Goal: Register for event/course

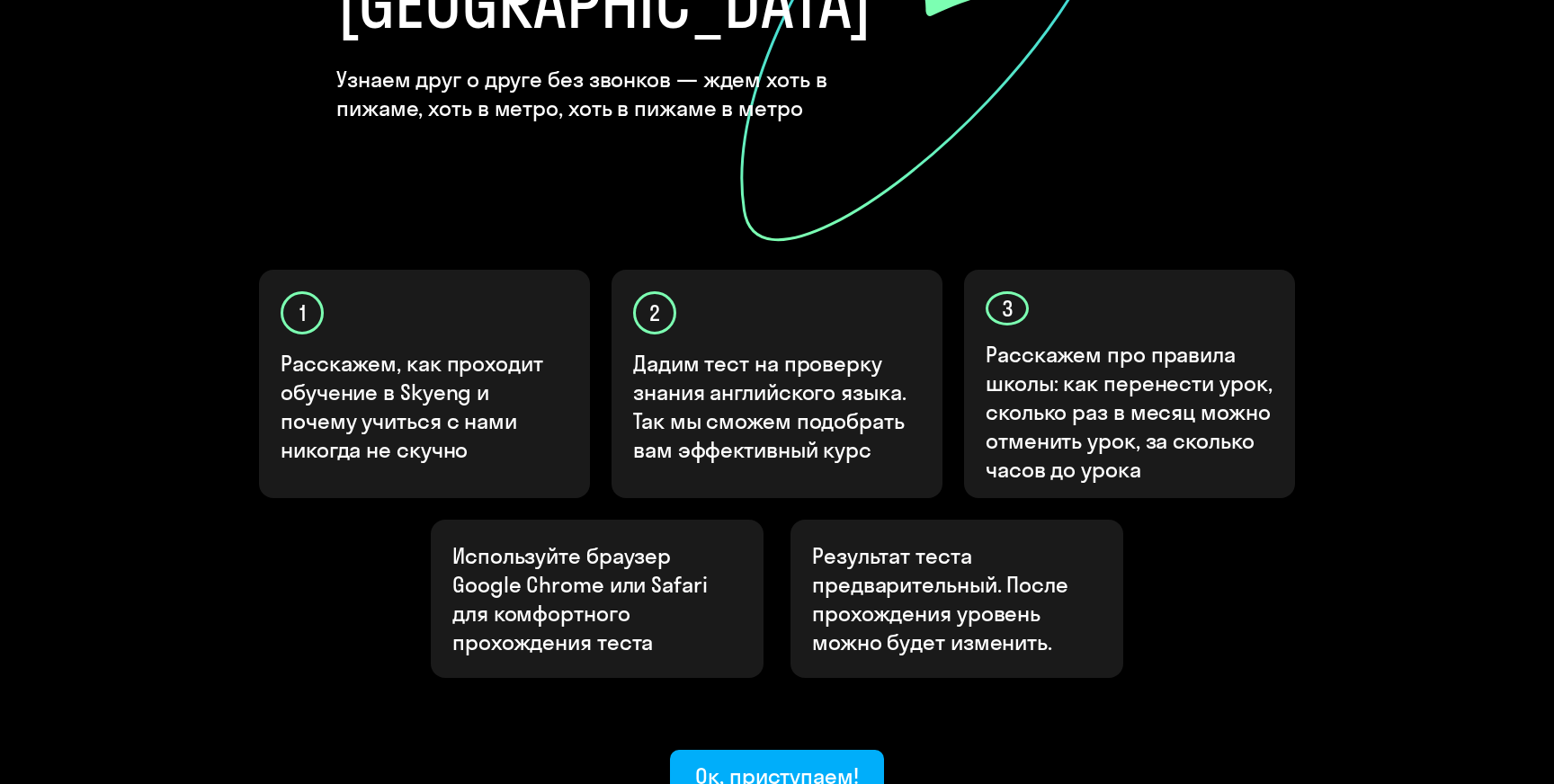
scroll to position [377, 0]
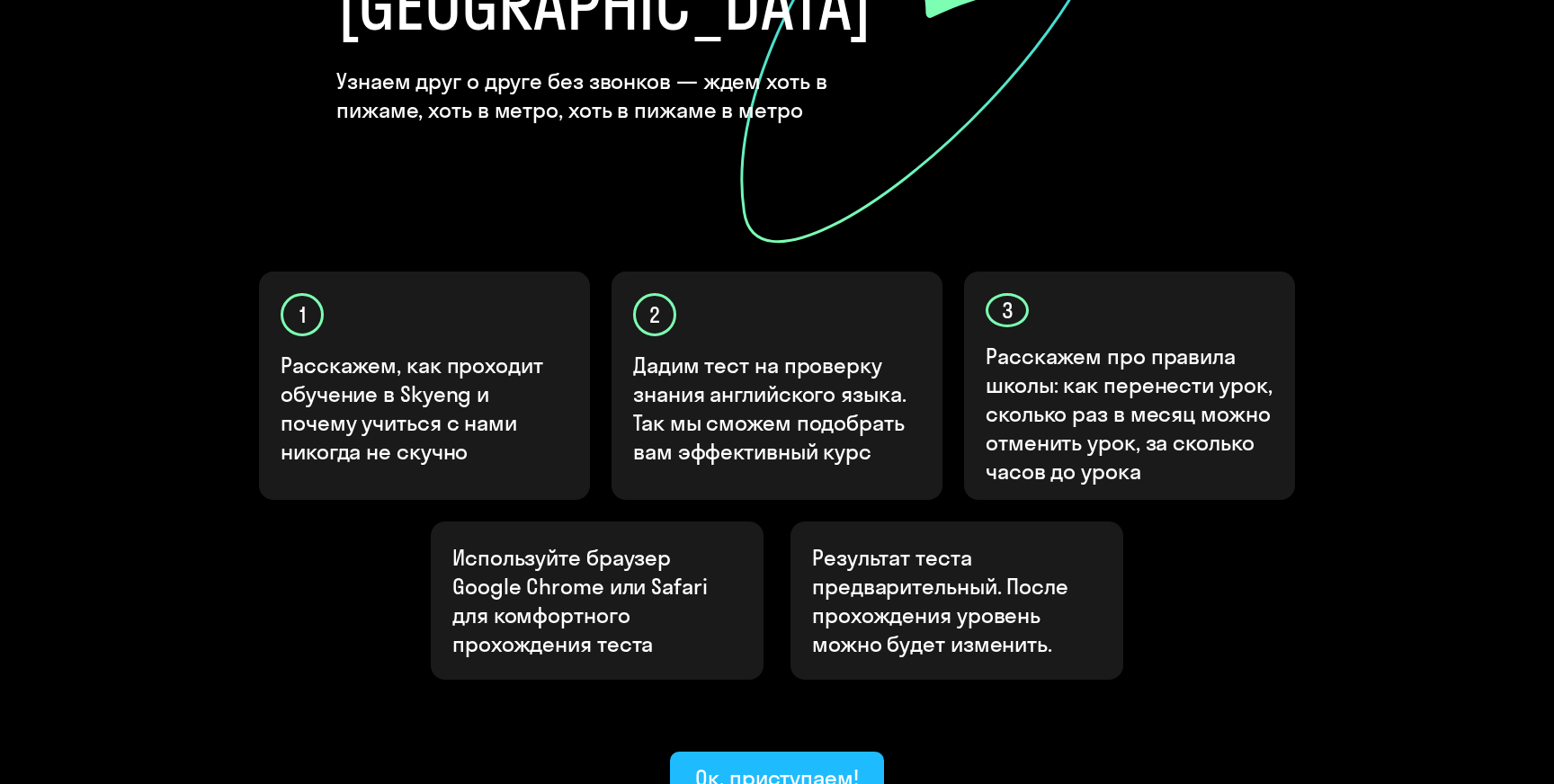
click at [777, 763] on div "Ок, приступаем!" at bounding box center [777, 777] width 164 height 29
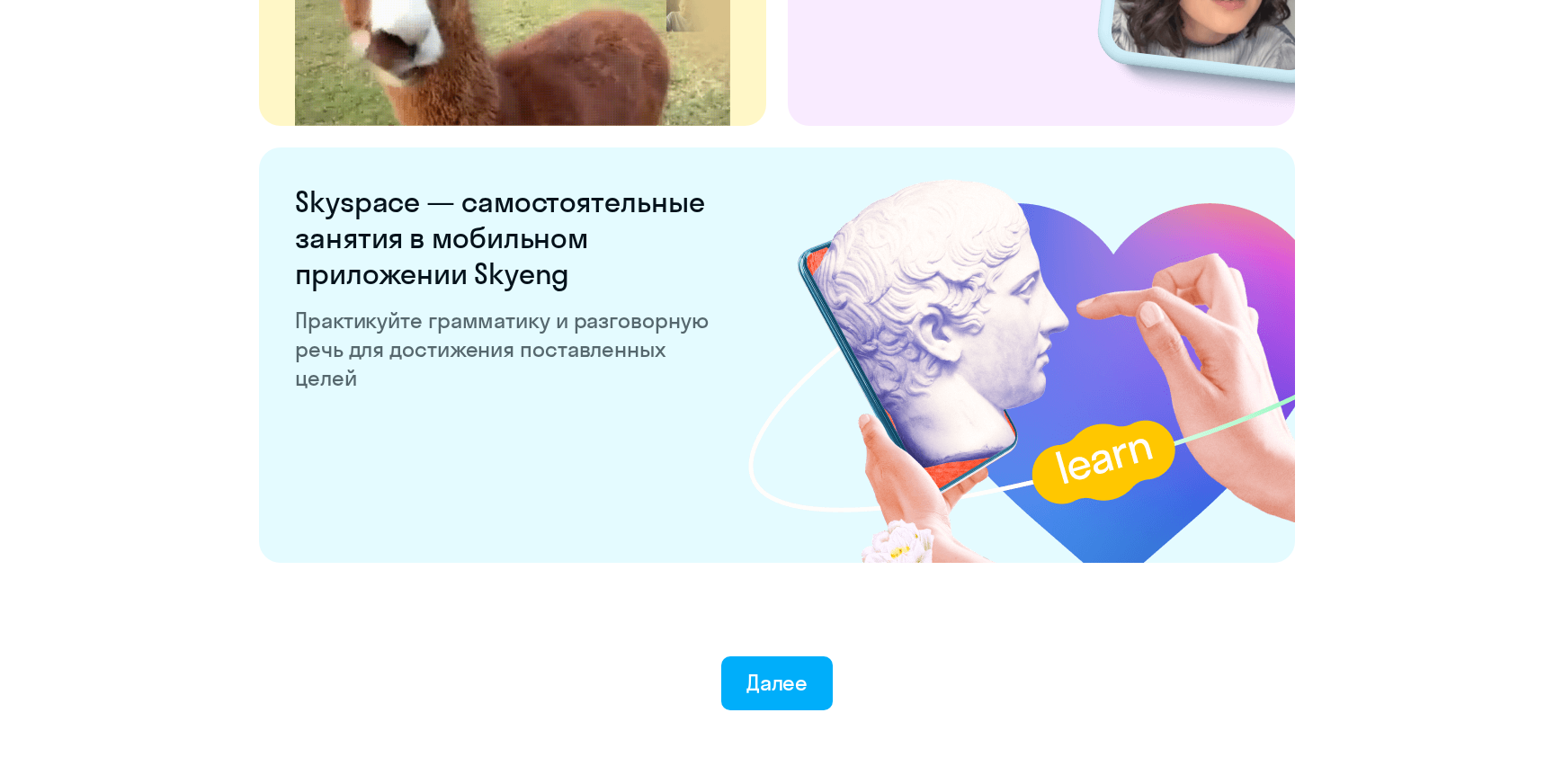
scroll to position [3383, 0]
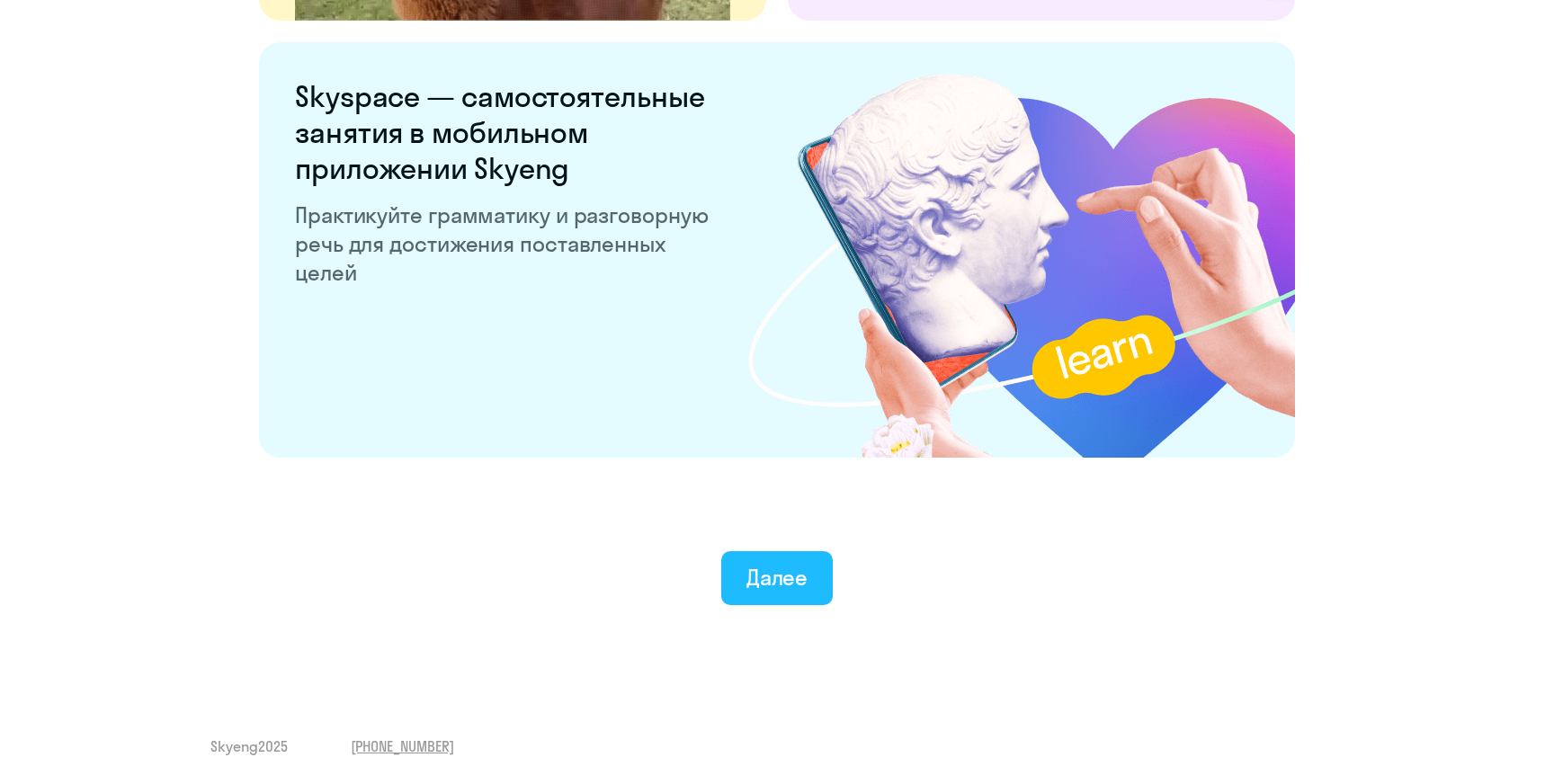
click at [772, 584] on div "Далее" at bounding box center [777, 578] width 62 height 29
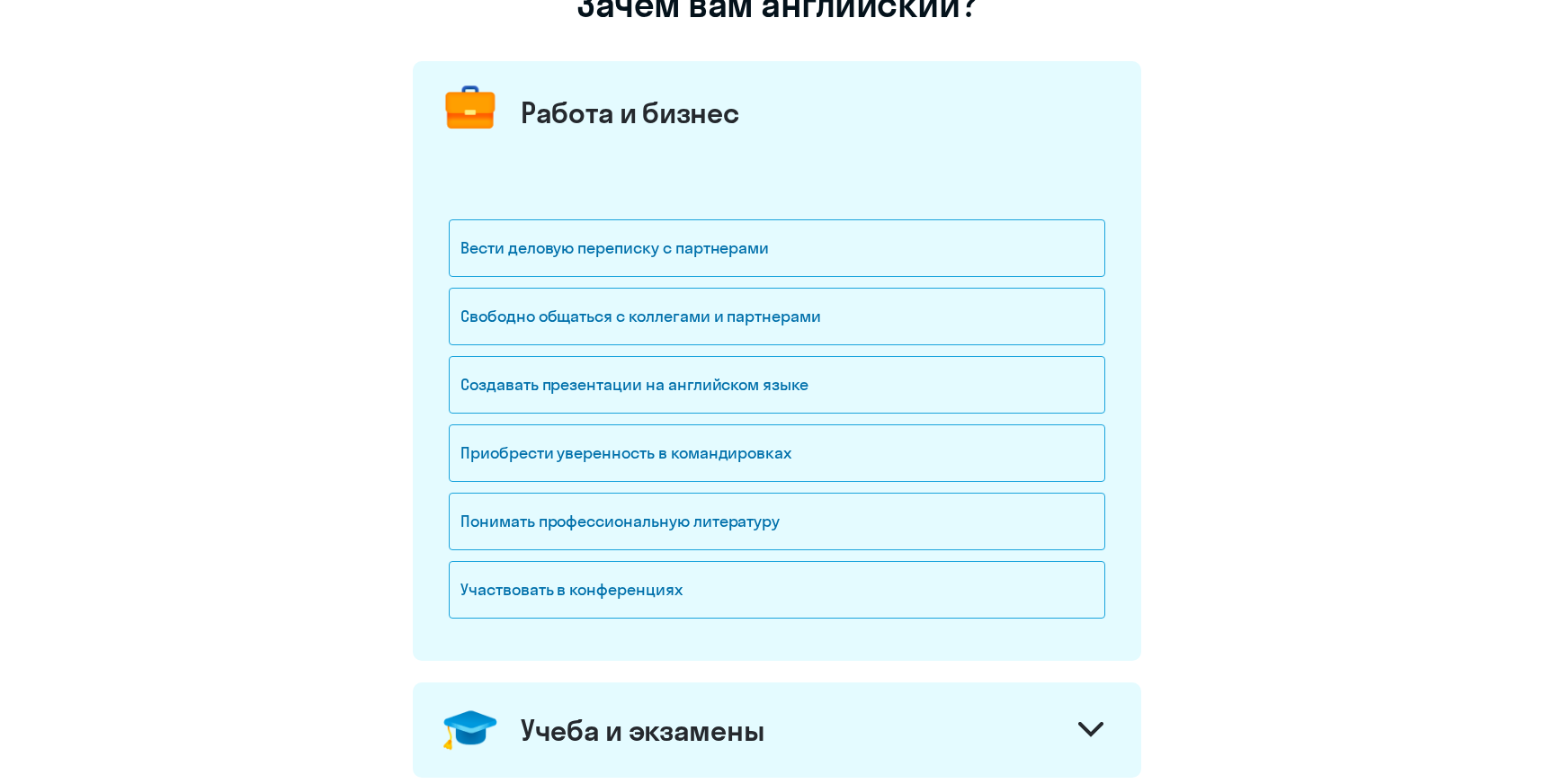
scroll to position [175, 0]
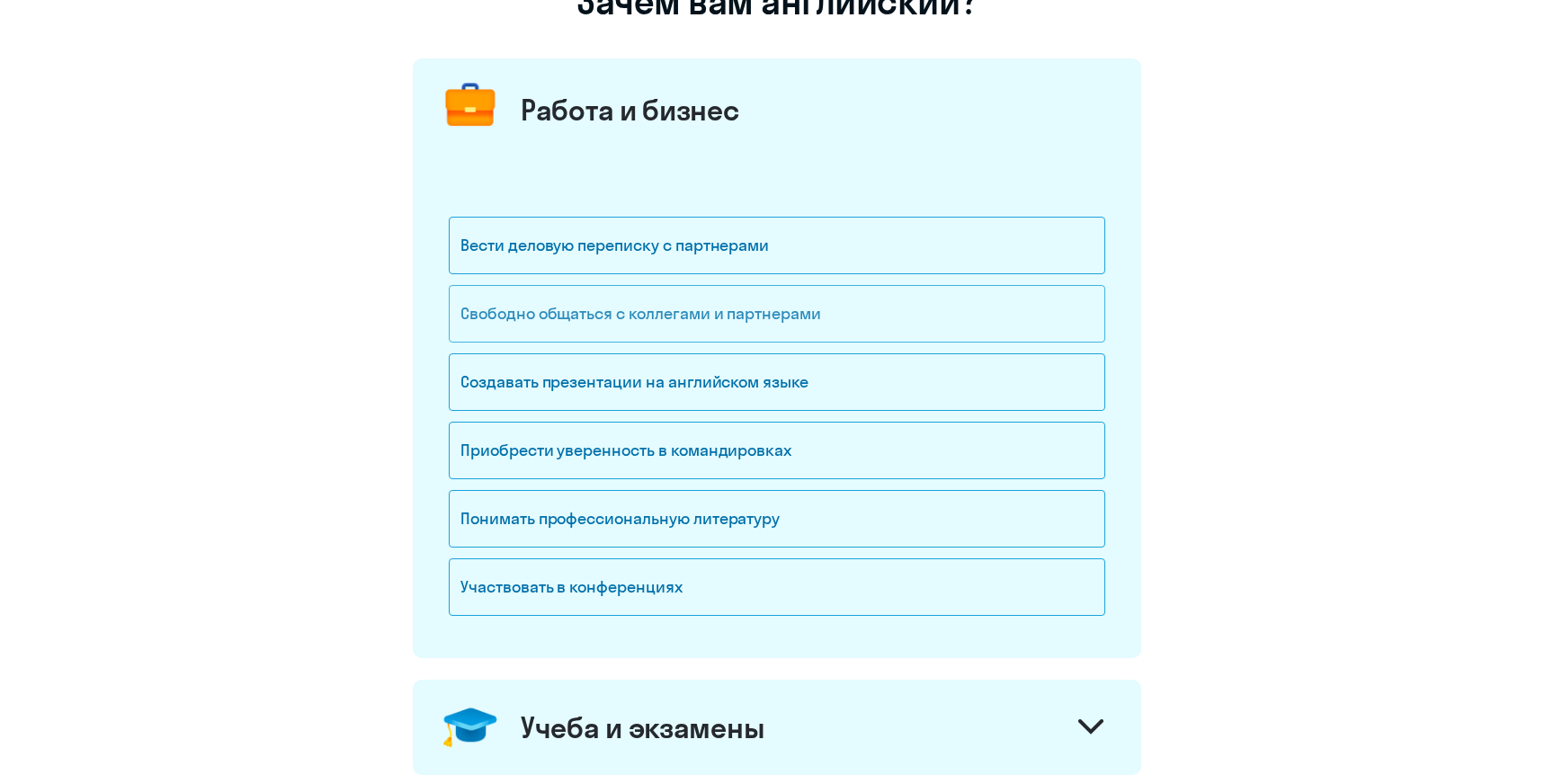
click at [804, 317] on div "Свободно общаться с коллегами и партнерами" at bounding box center [777, 314] width 657 height 57
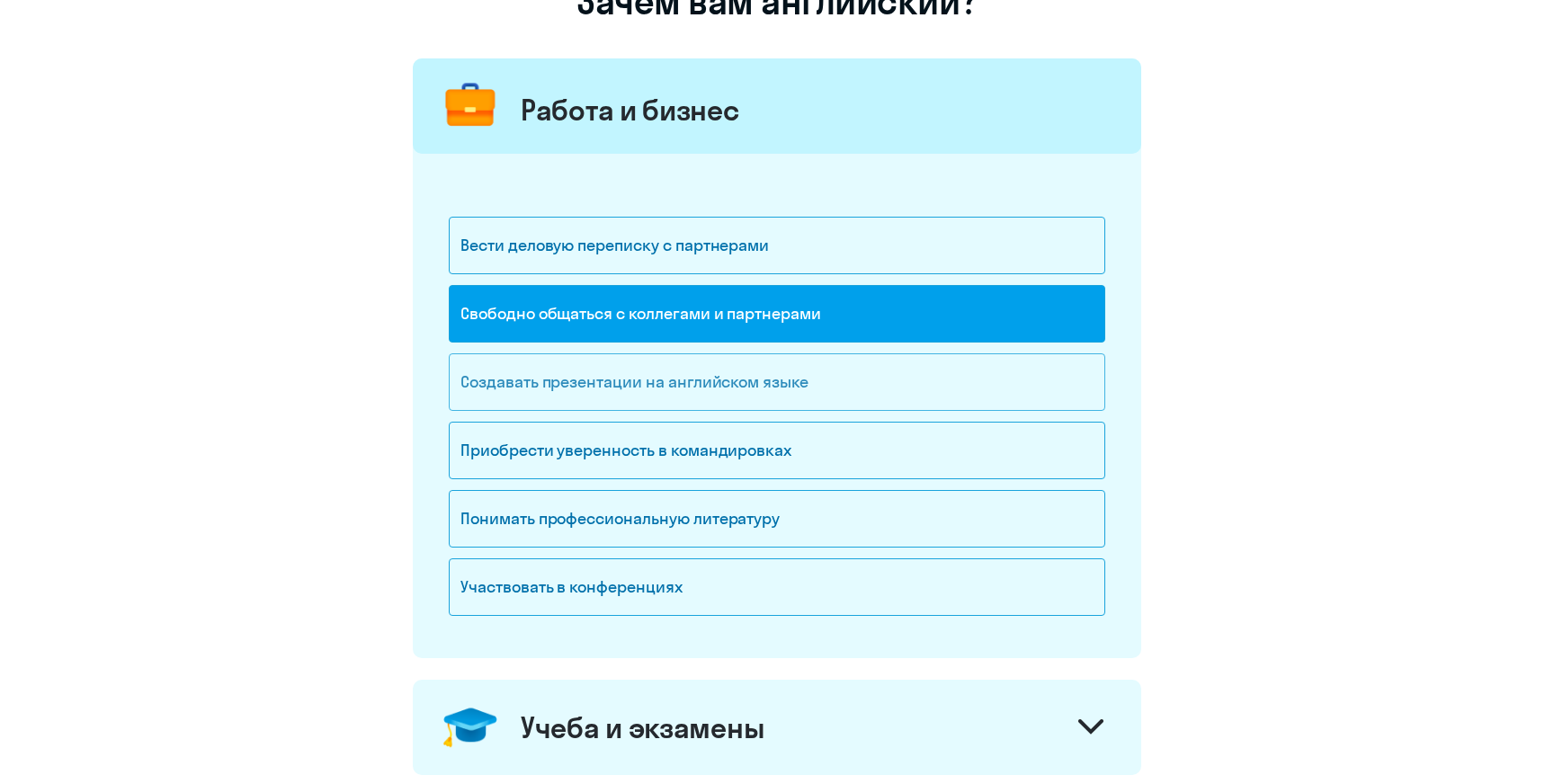
click at [800, 398] on div "Создавать презентации на английском языке" at bounding box center [777, 382] width 657 height 57
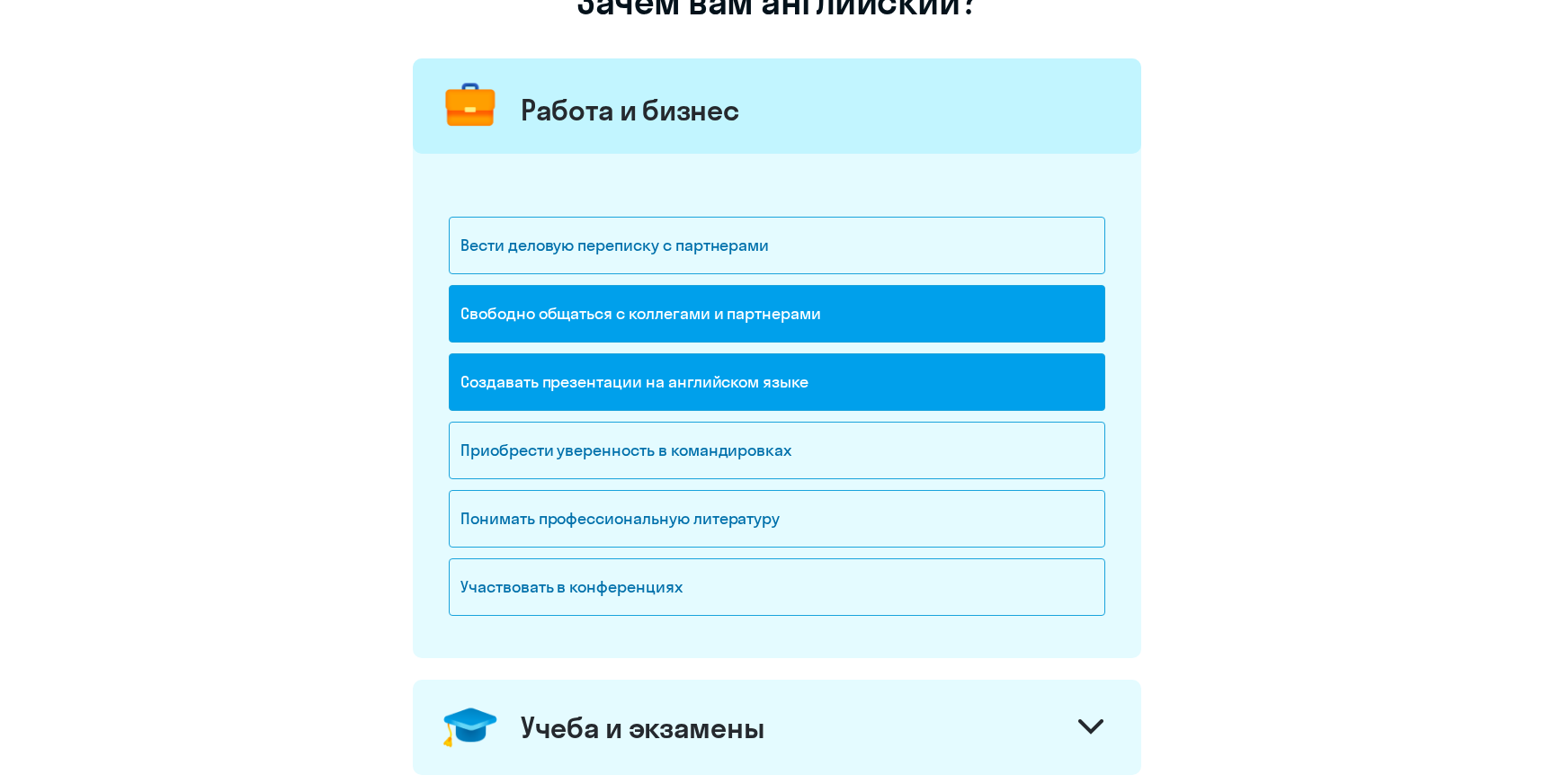
click at [800, 398] on div "Создавать презентации на английском языке" at bounding box center [777, 382] width 657 height 57
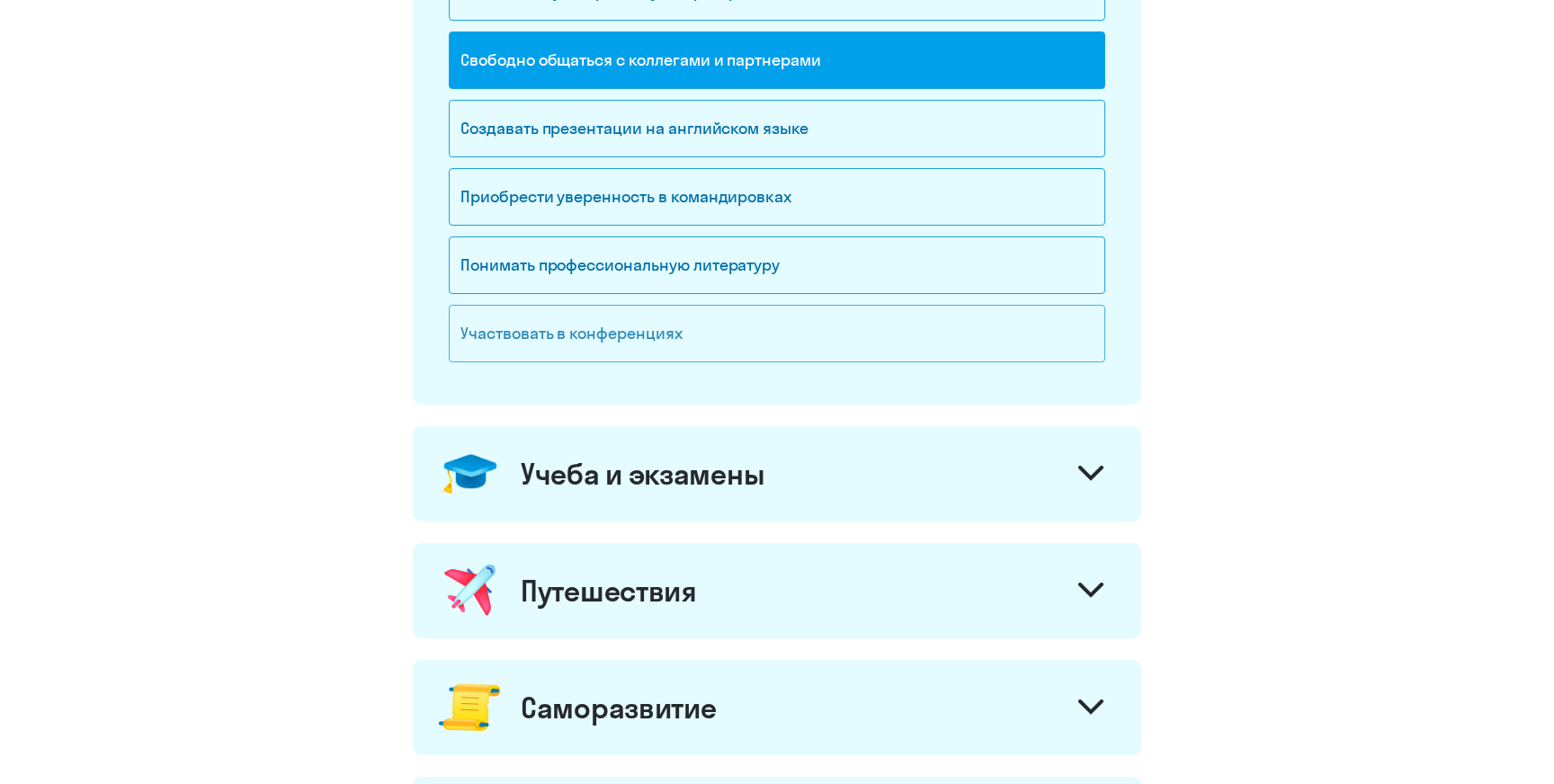
scroll to position [444, 0]
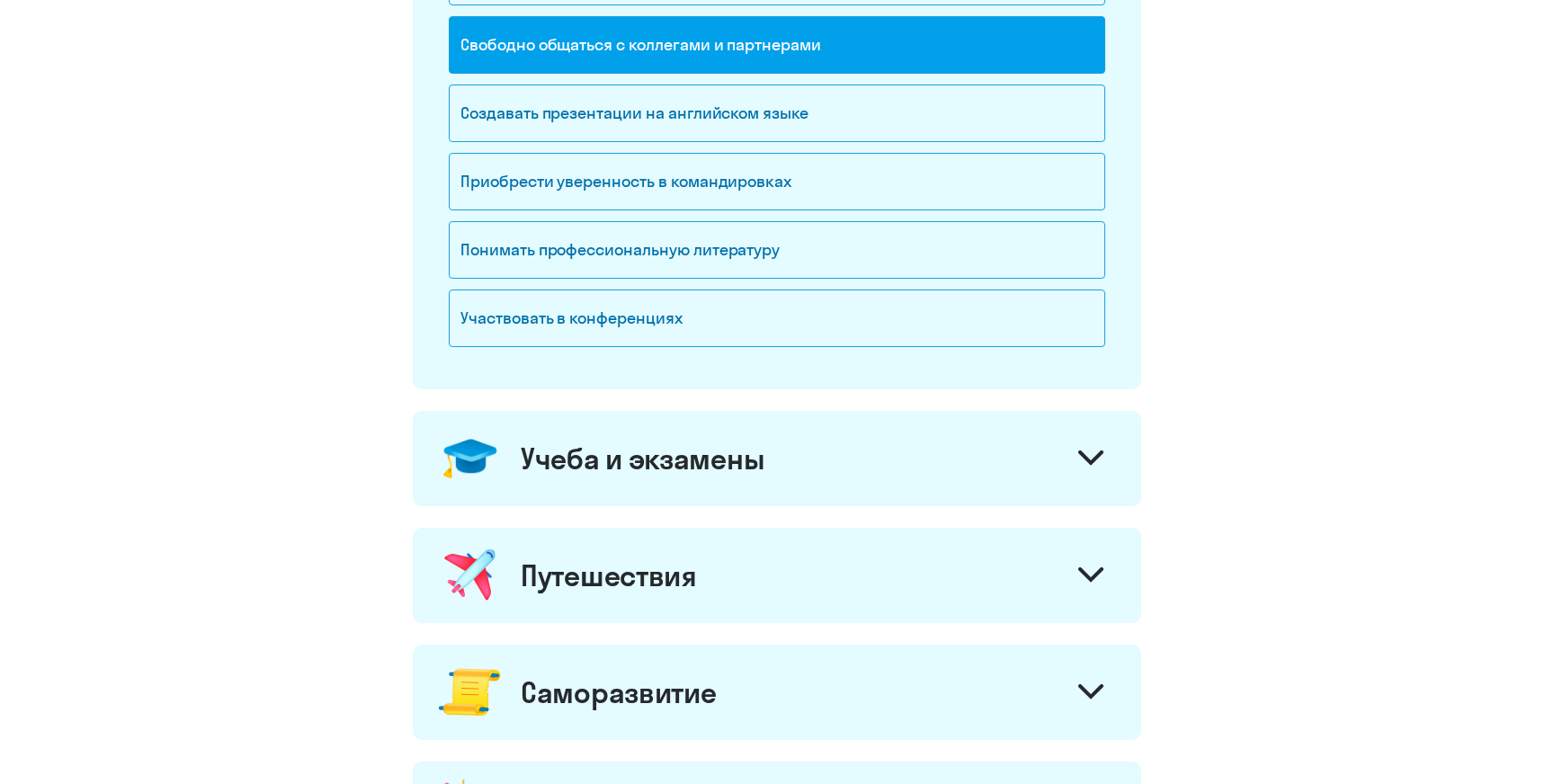
click at [760, 472] on div "Учеба и экзамены" at bounding box center [642, 459] width 244 height 36
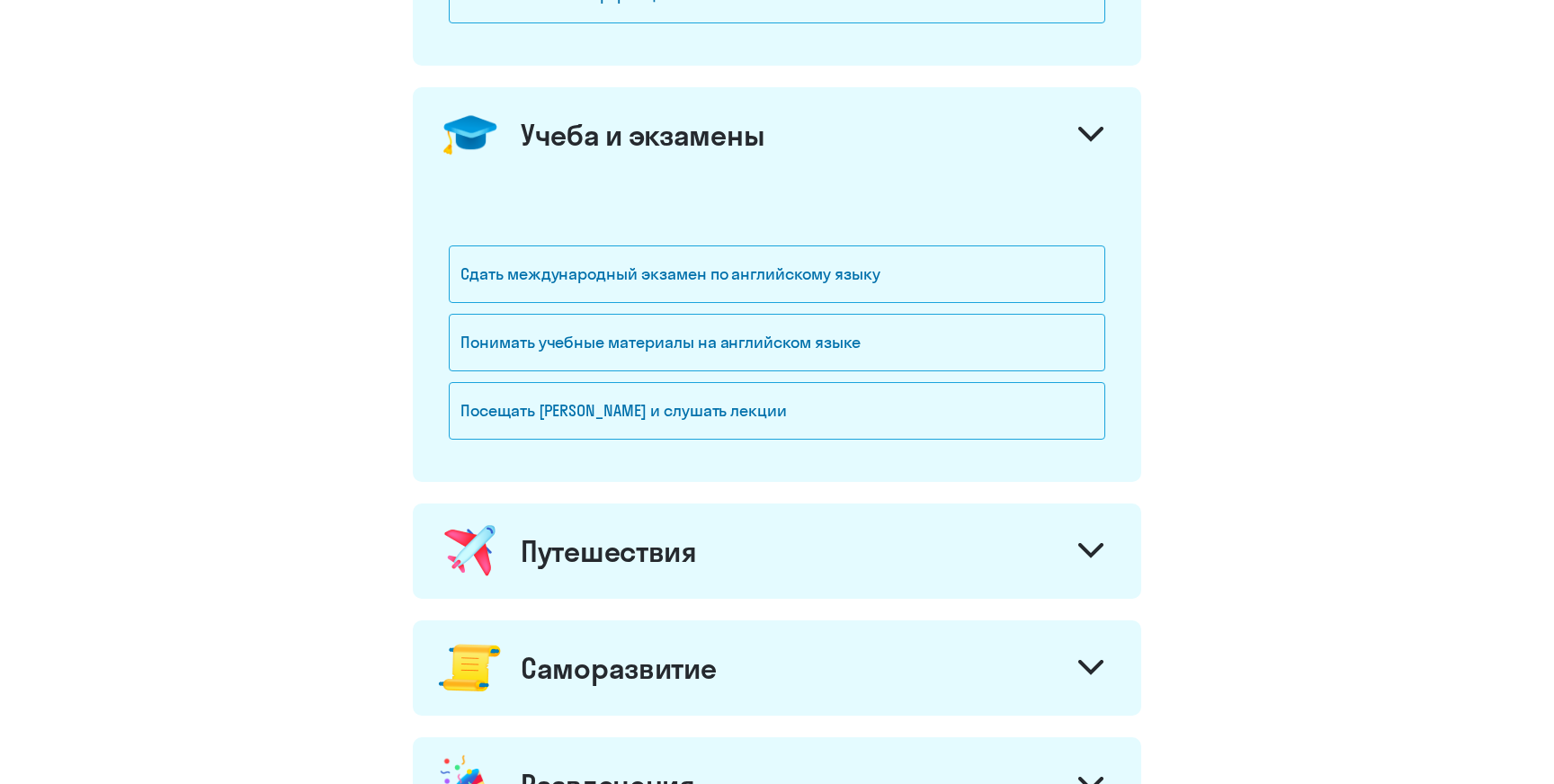
scroll to position [770, 0]
click at [740, 551] on div "Путешествия" at bounding box center [777, 549] width 728 height 95
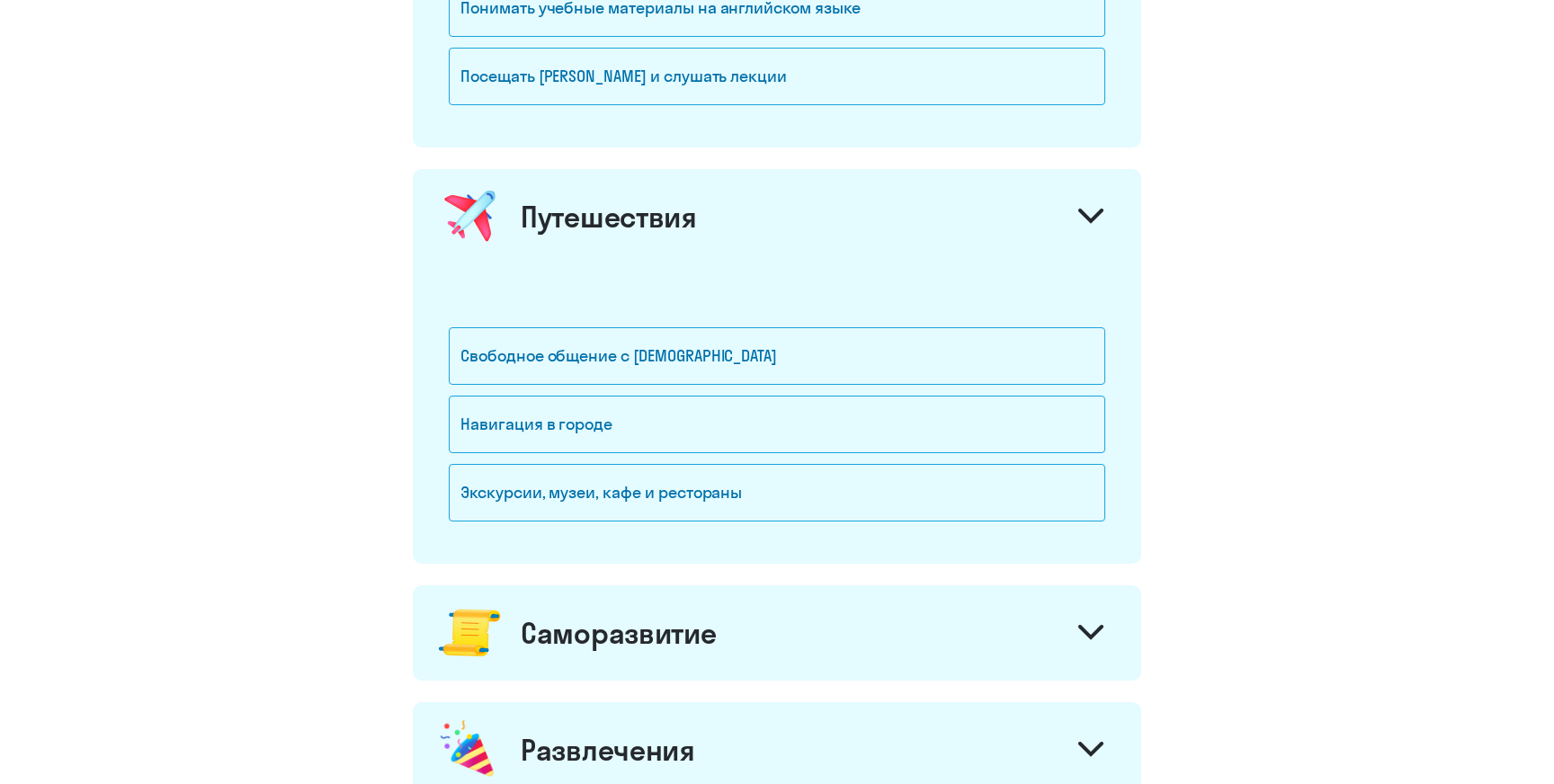
scroll to position [1109, 0]
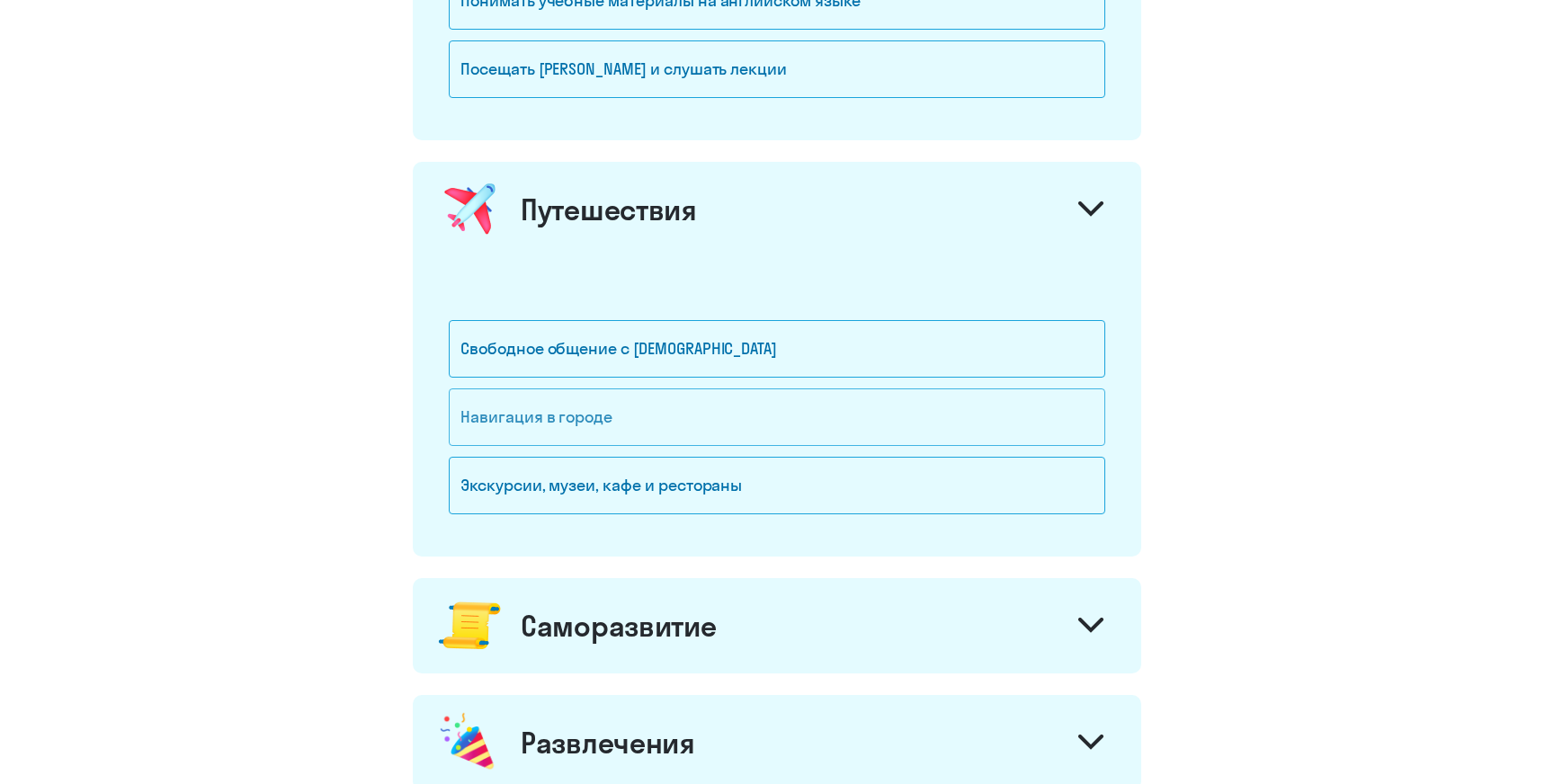
click at [730, 408] on div "Навигация в городе" at bounding box center [777, 417] width 657 height 57
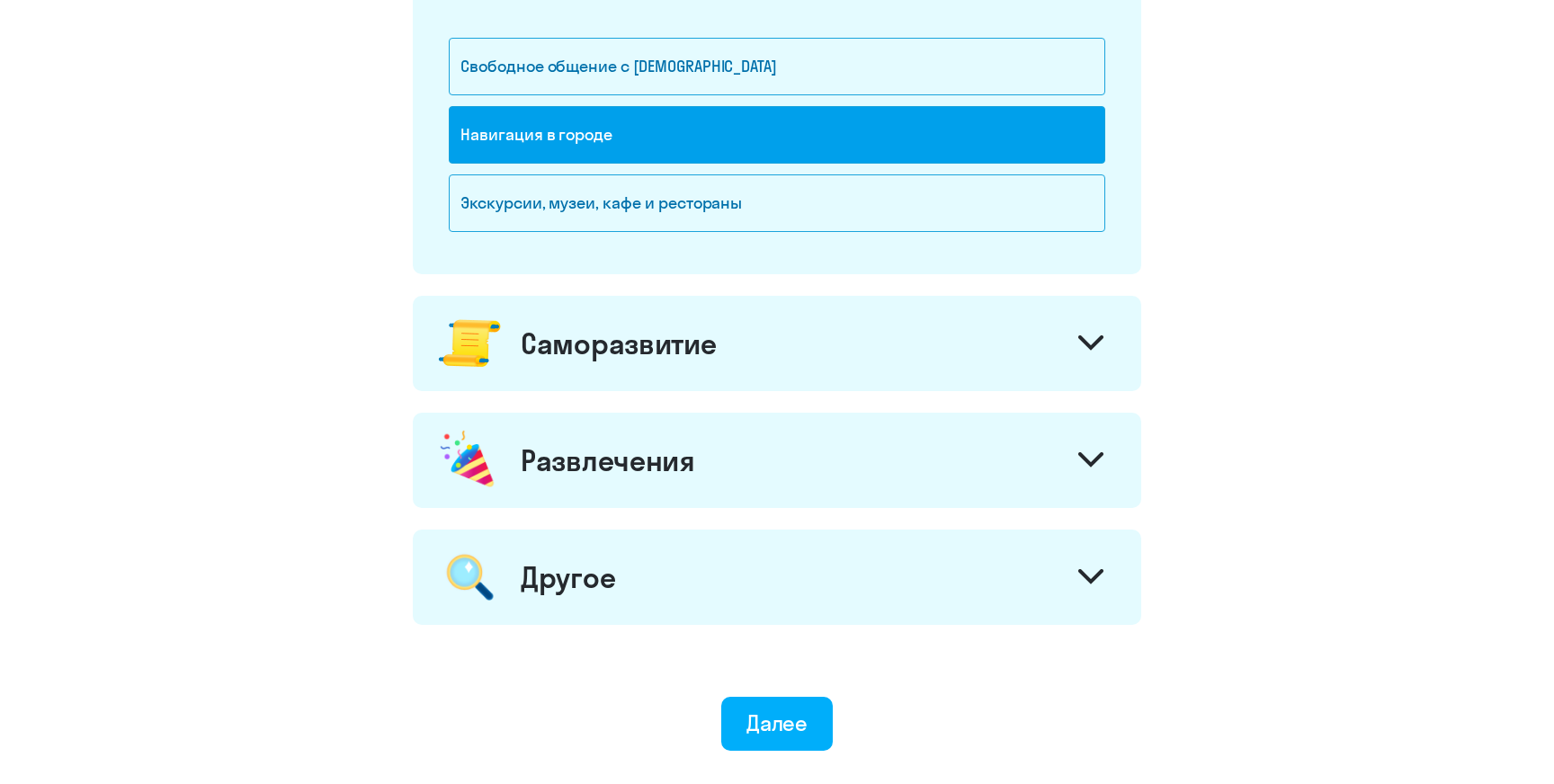
scroll to position [1417, 0]
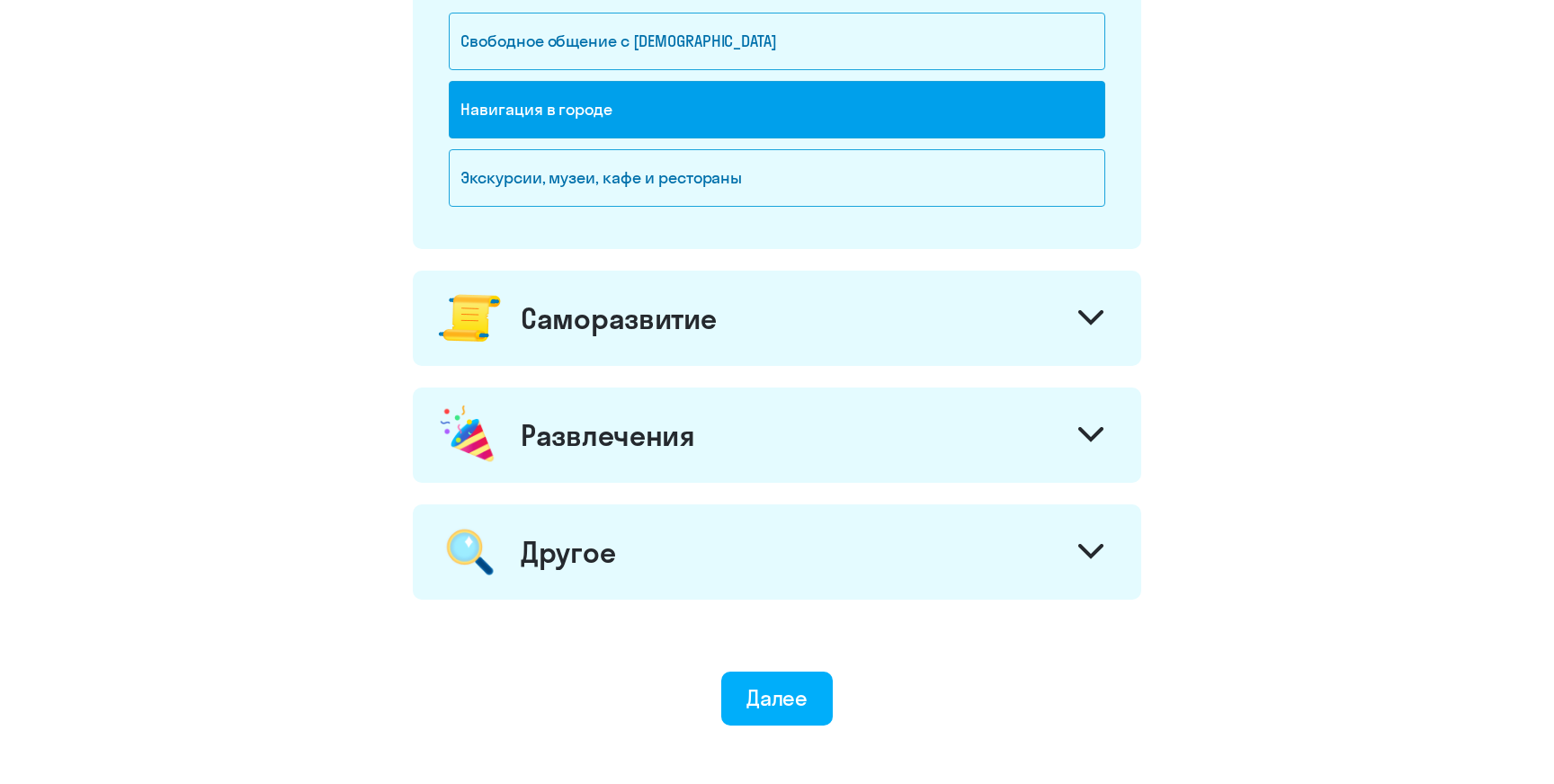
click at [732, 325] on div "Саморазвитие" at bounding box center [777, 318] width 728 height 95
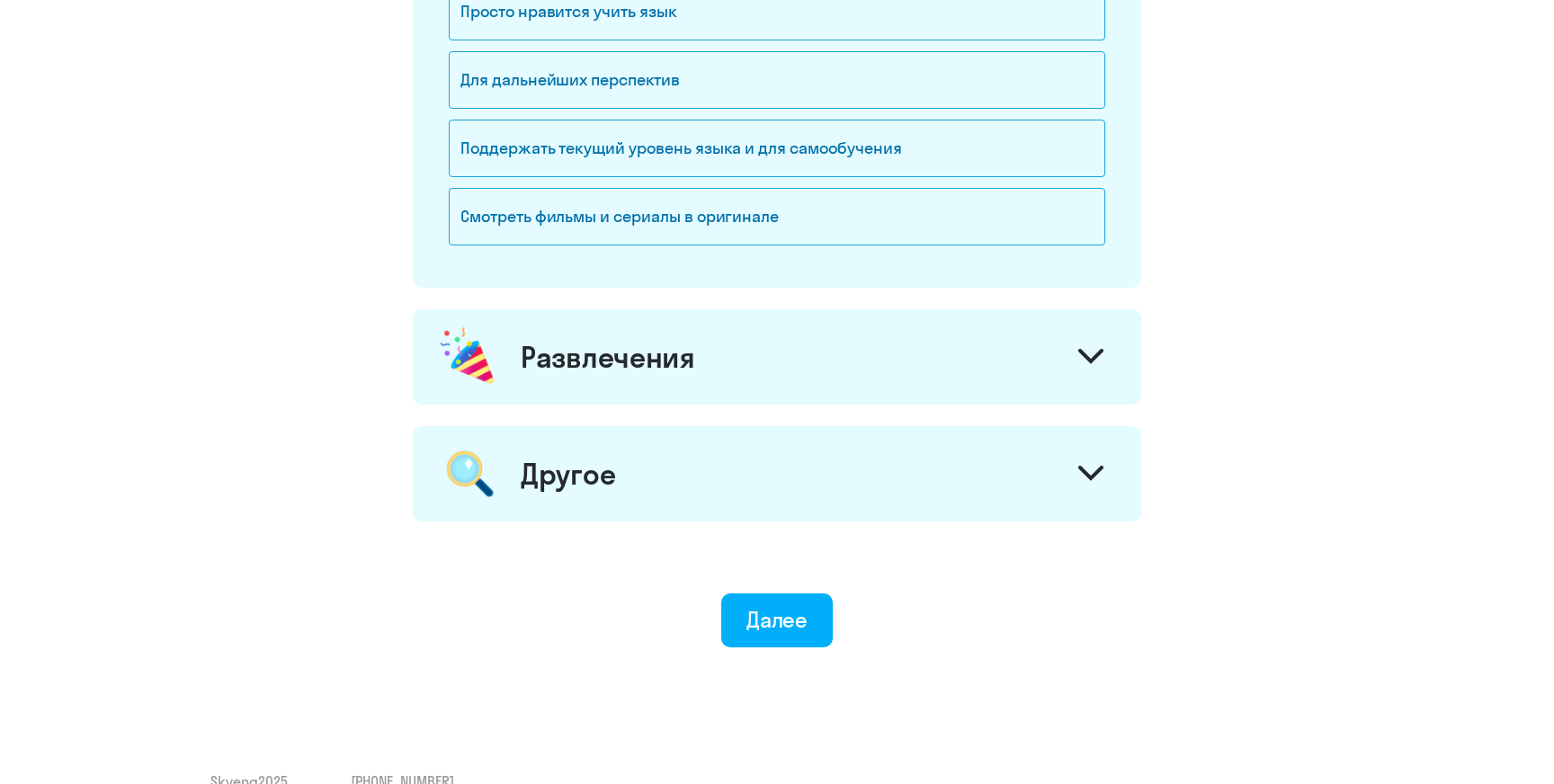
click at [732, 327] on div "Развлечения" at bounding box center [777, 357] width 728 height 95
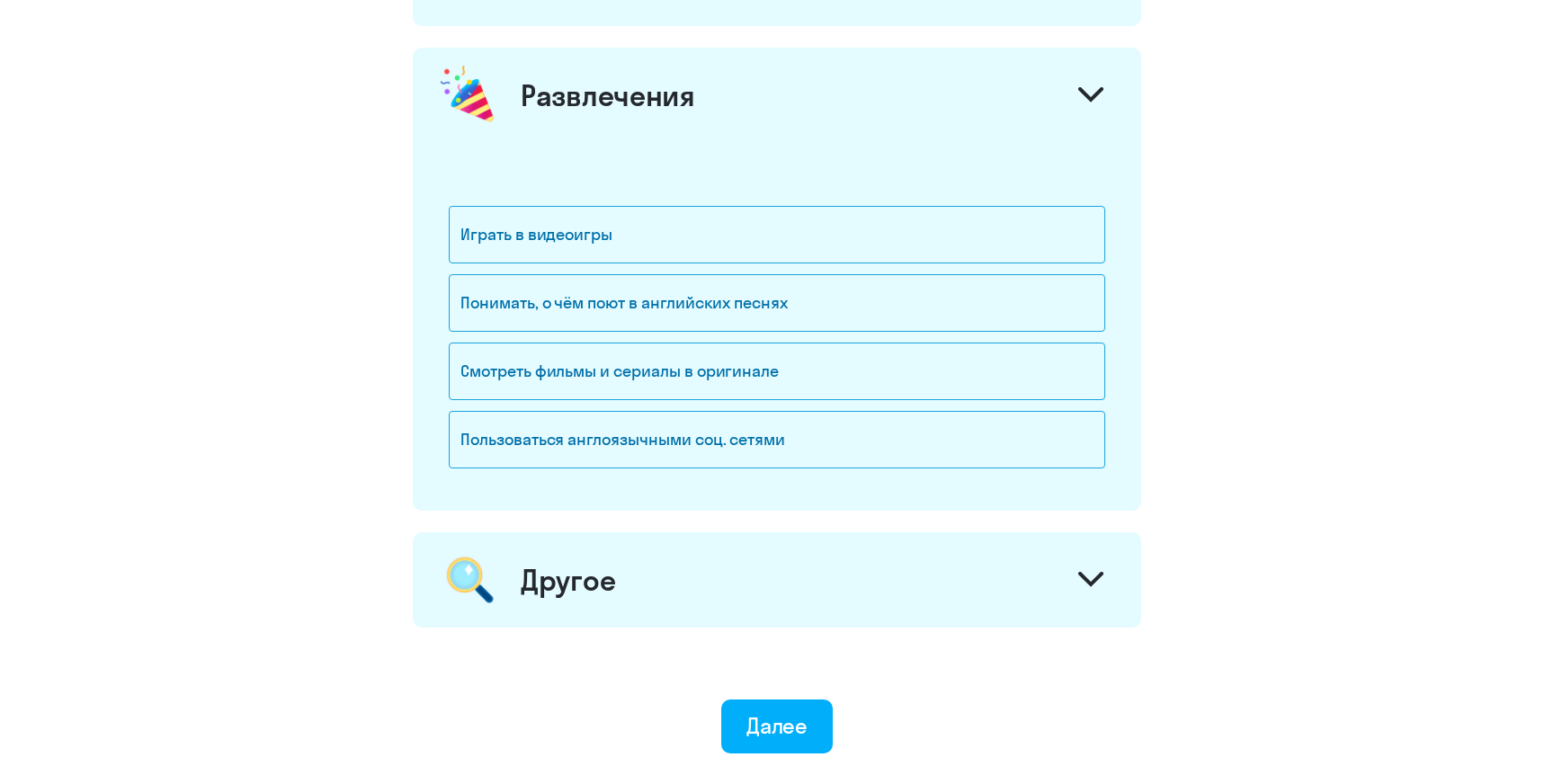
scroll to position [2331, 0]
click at [727, 313] on div "Понимать, о чём поют в английских песнях" at bounding box center [777, 301] width 657 height 57
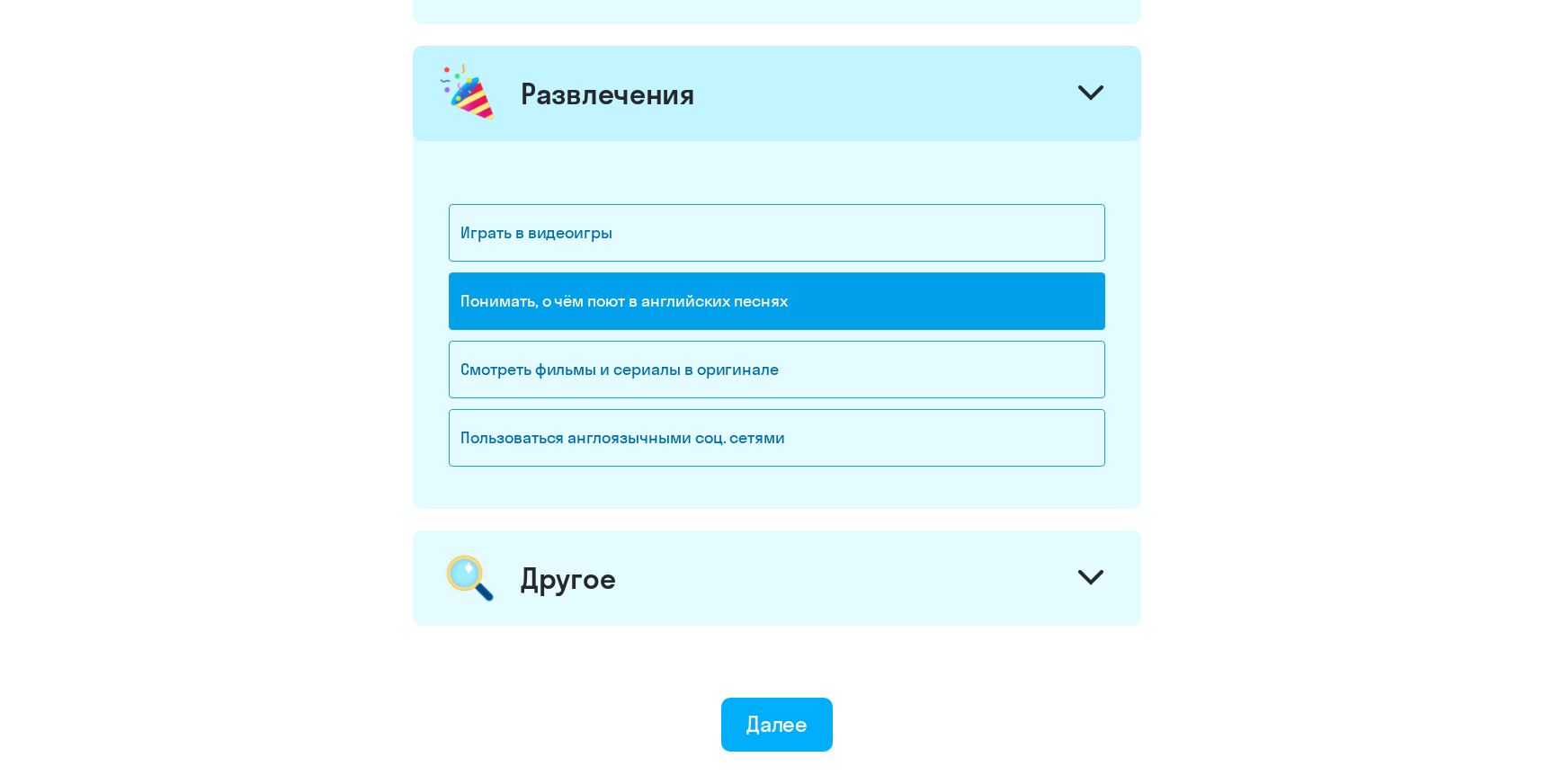
click at [688, 594] on div "Другое" at bounding box center [777, 578] width 728 height 95
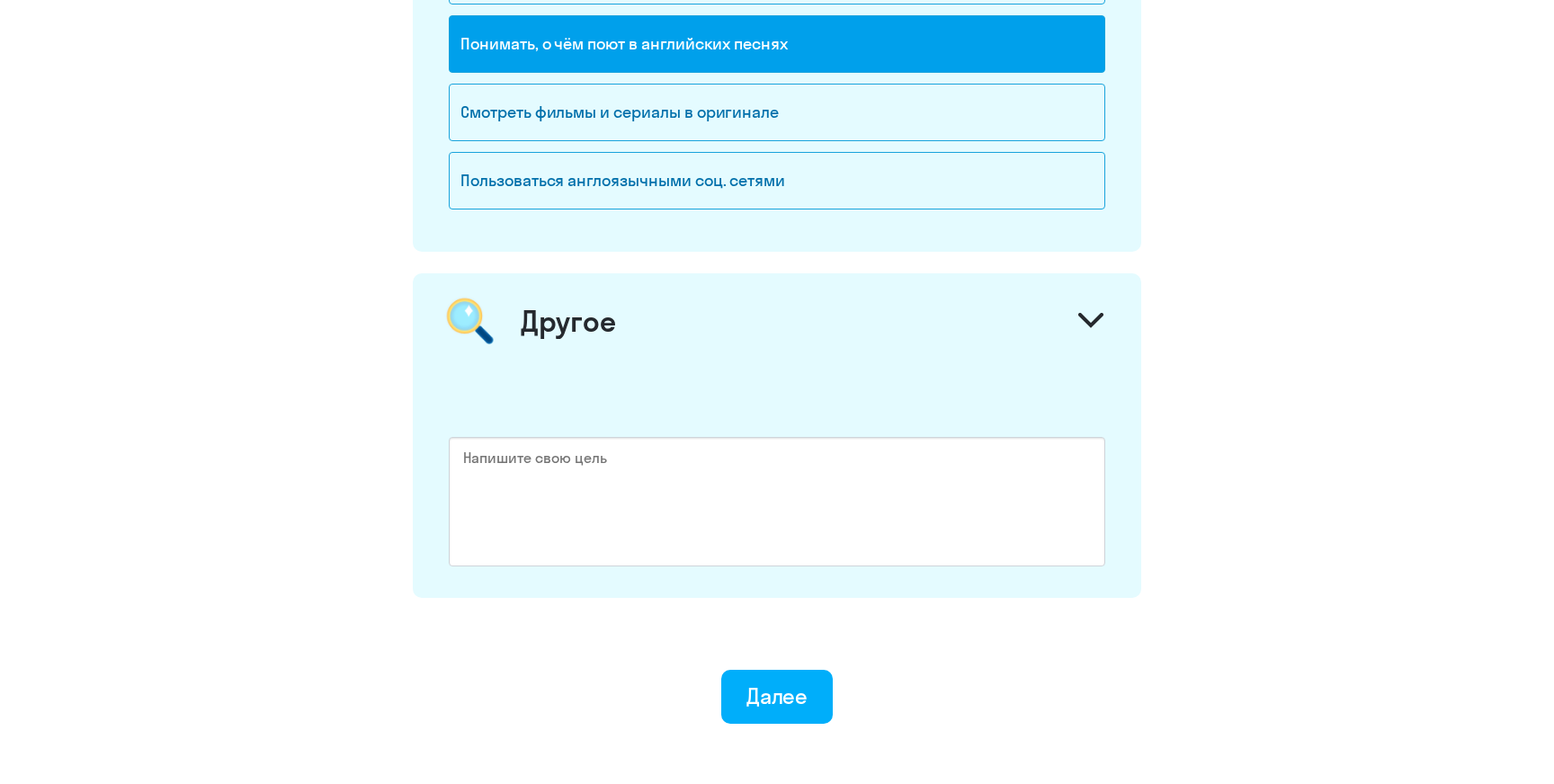
scroll to position [2700, 0]
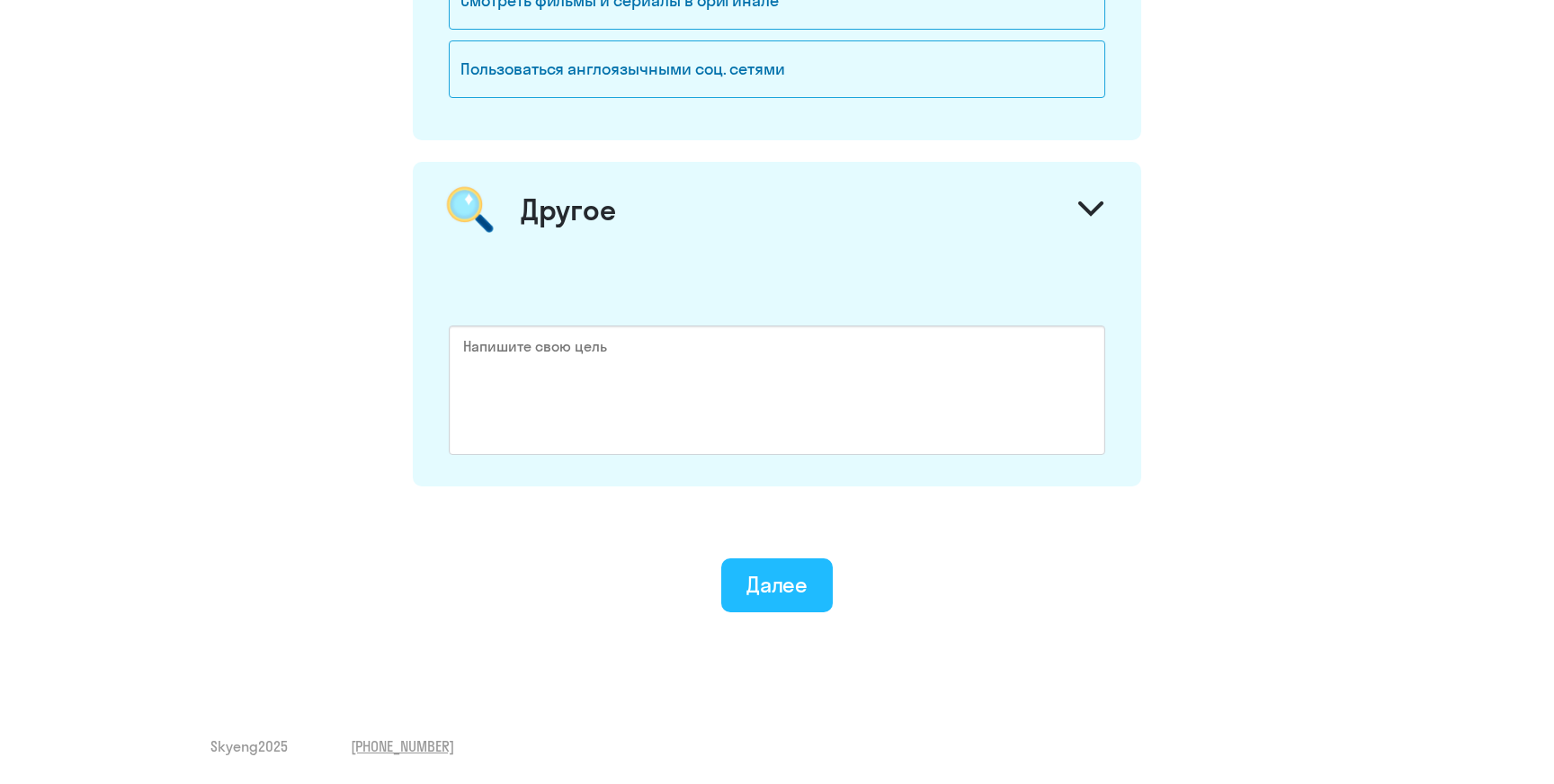
click at [763, 570] on div "Далее" at bounding box center [777, 584] width 62 height 29
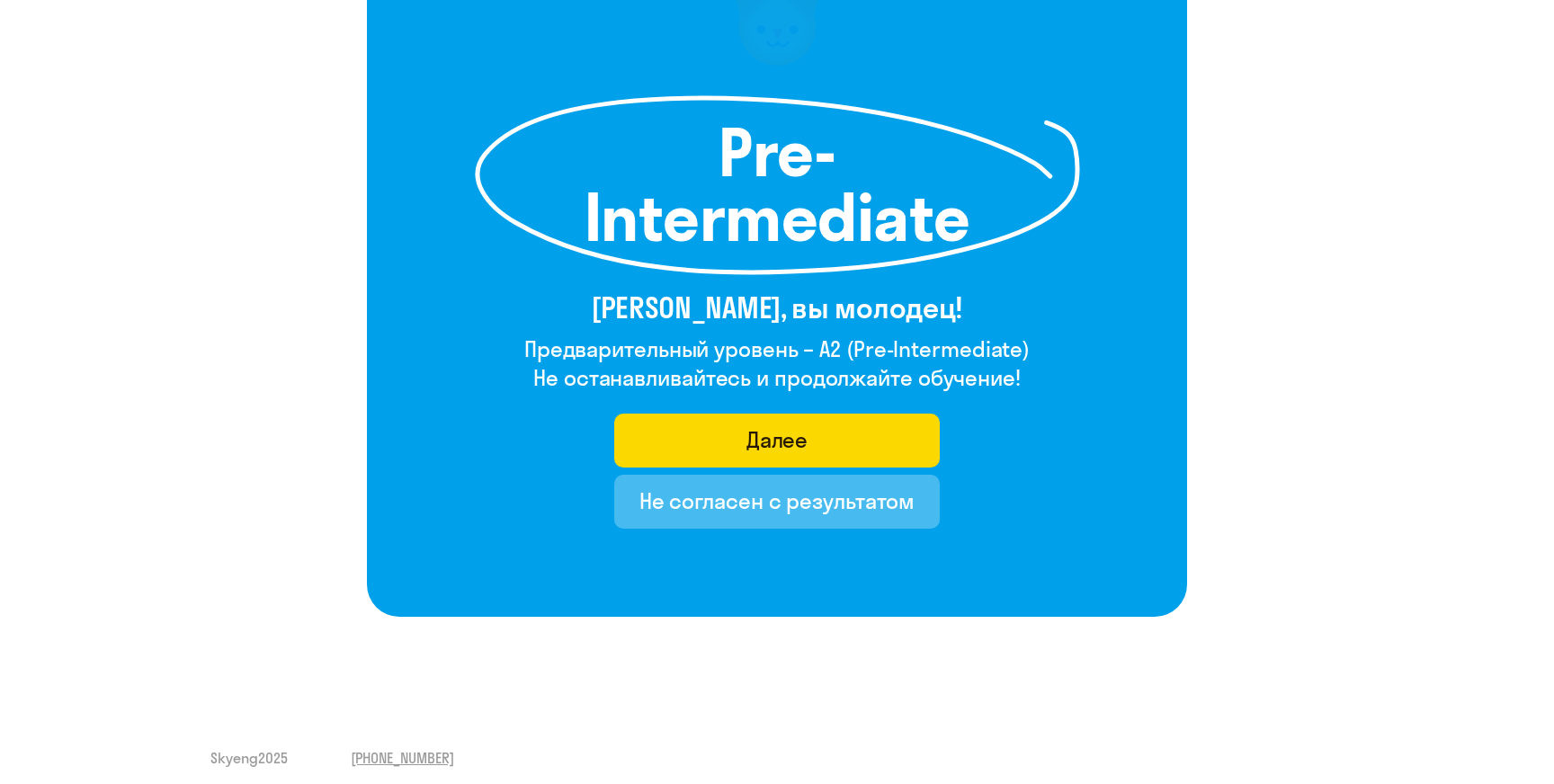
scroll to position [200, 0]
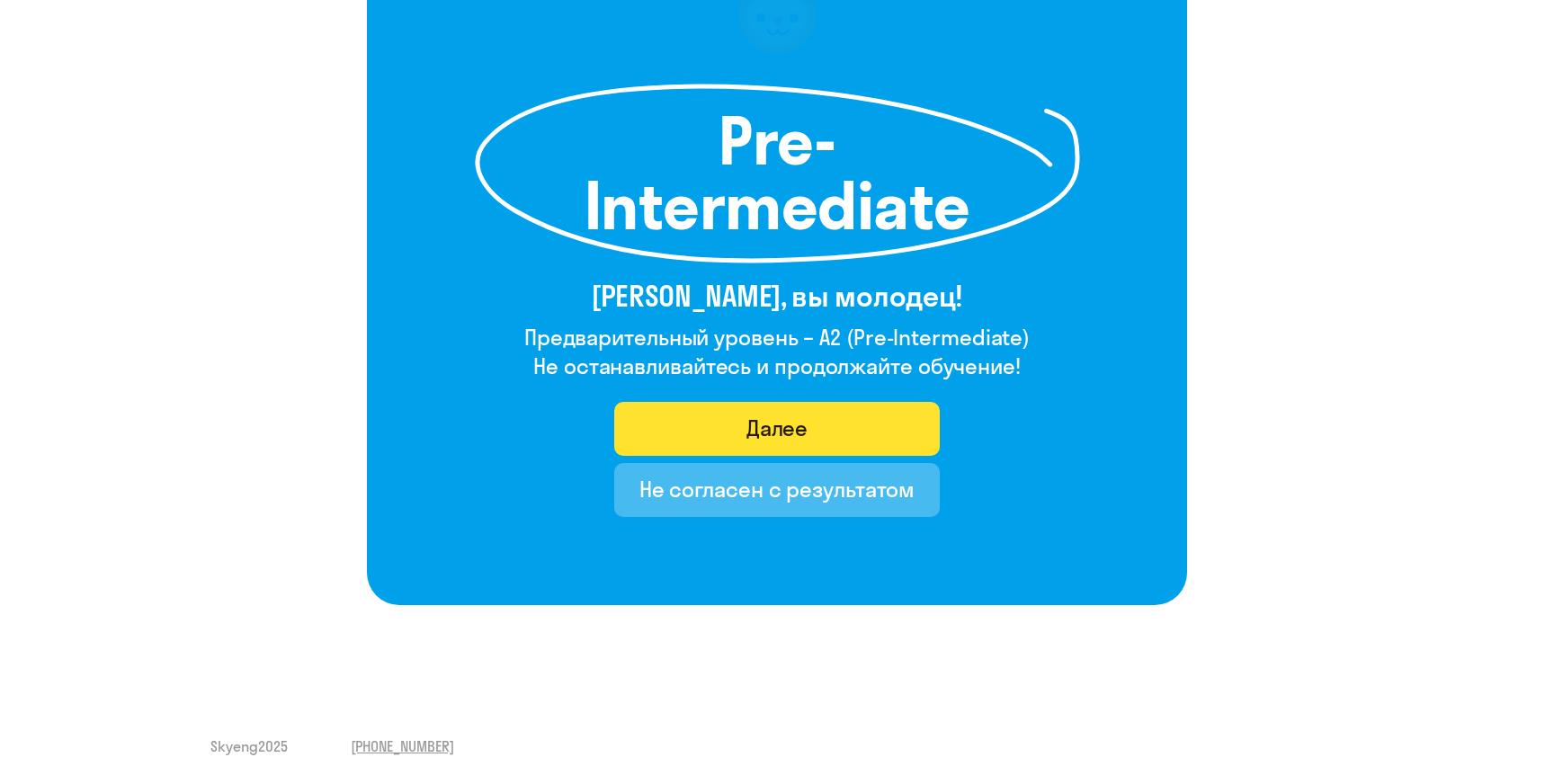
click at [739, 427] on button "Далее" at bounding box center [777, 428] width 326 height 54
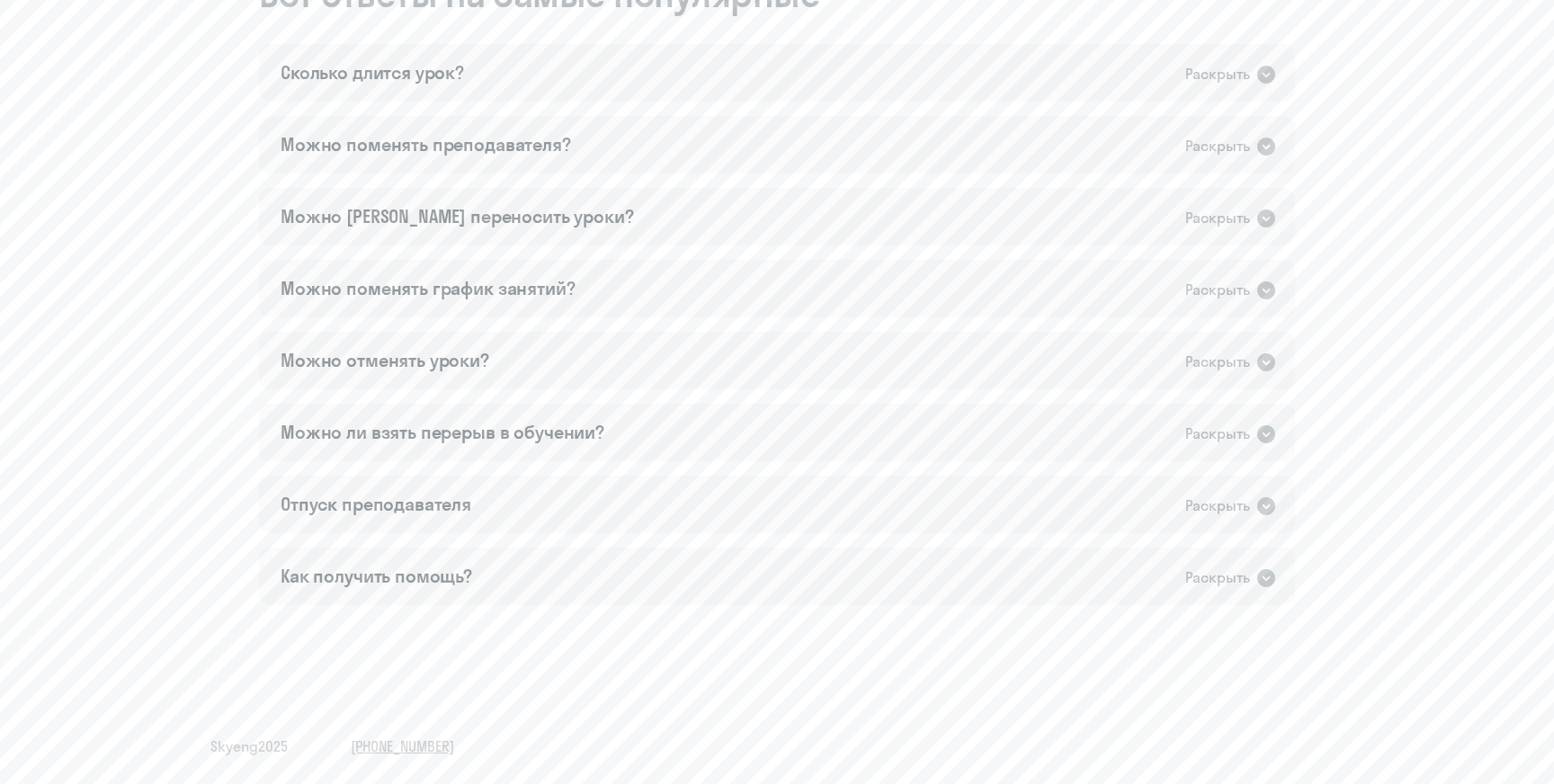
scroll to position [1163, 0]
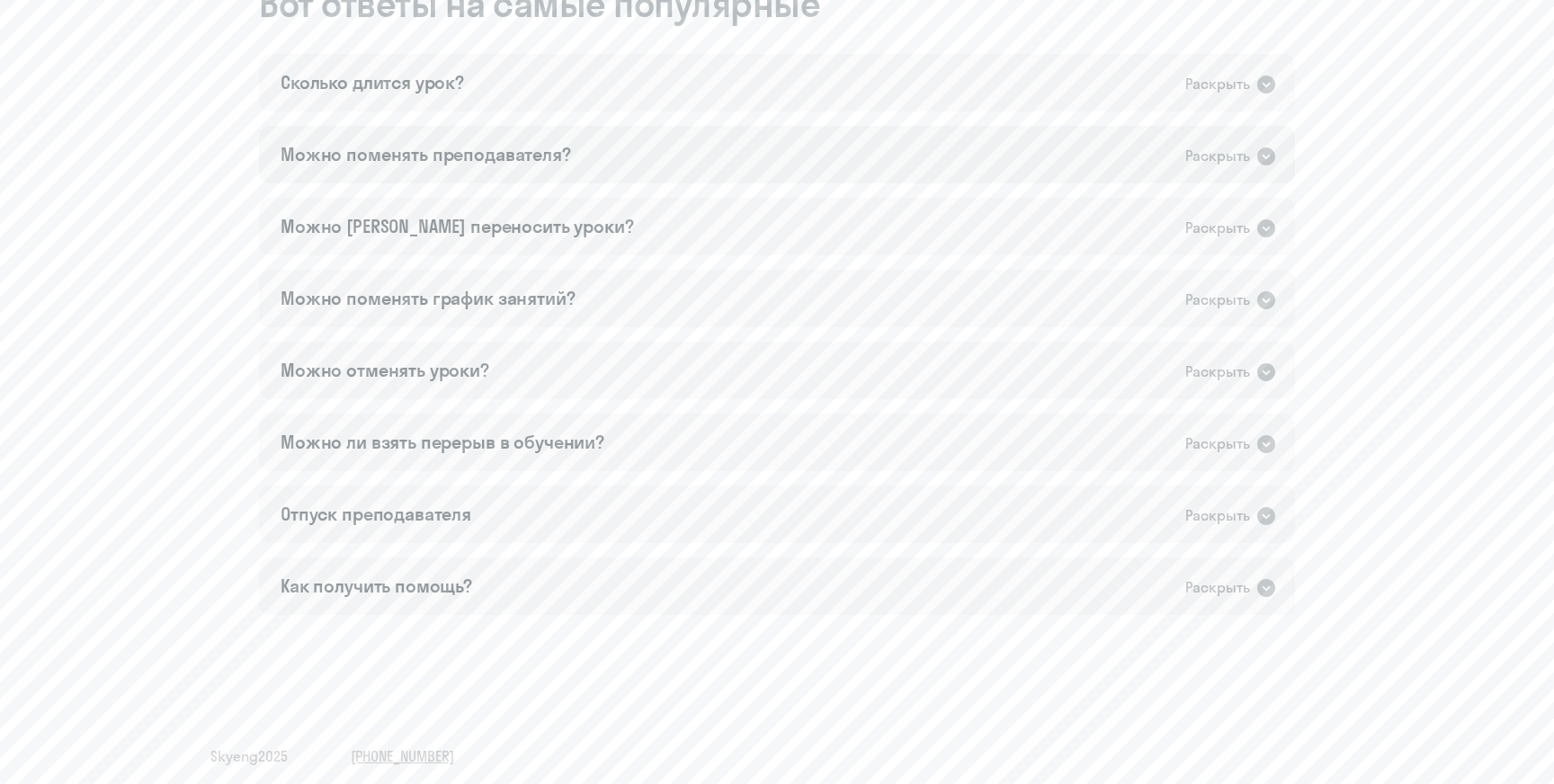
click at [474, 158] on div "Можно поменять преподавателя?" at bounding box center [425, 154] width 290 height 25
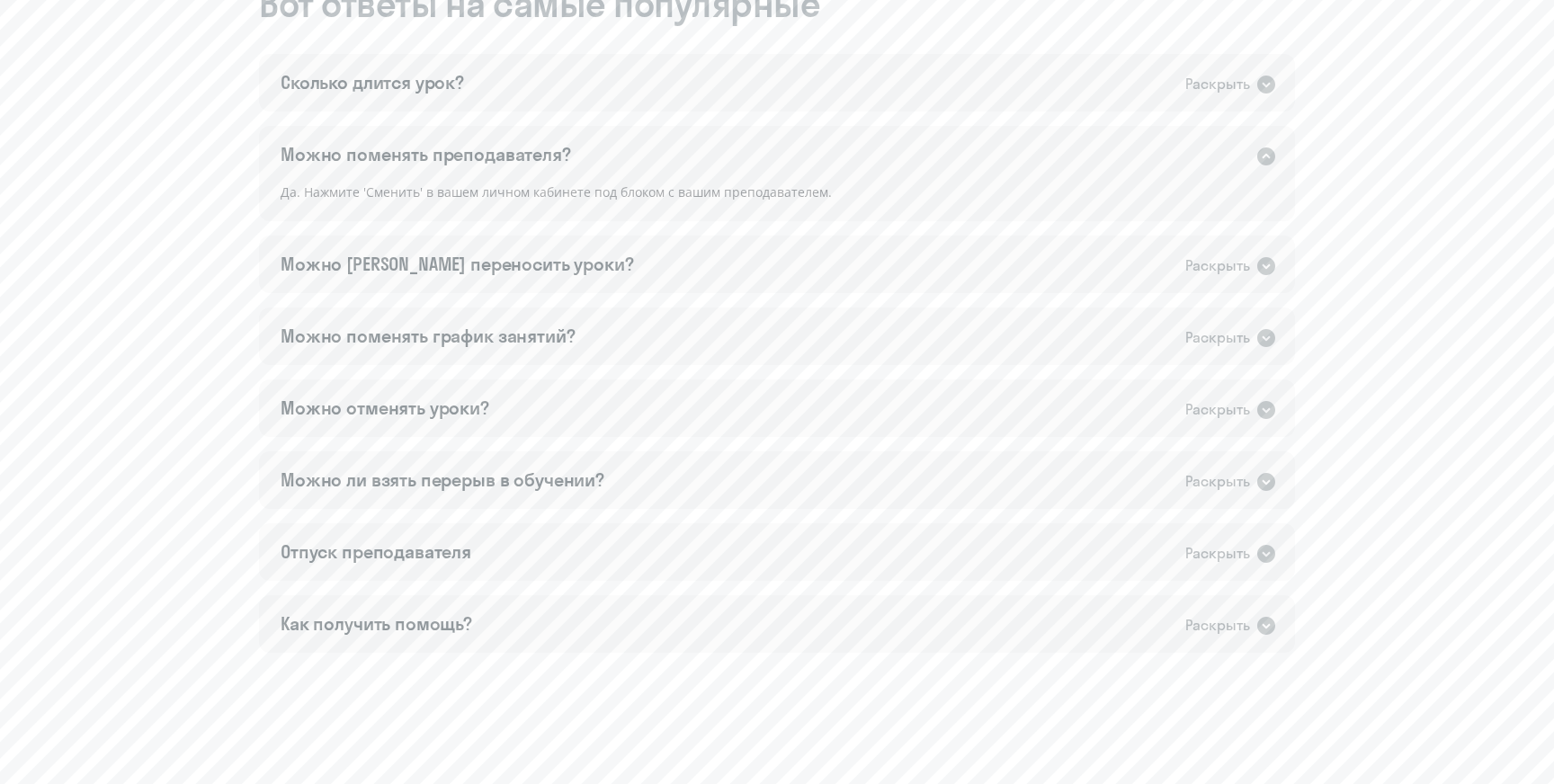
click at [474, 158] on div "Можно поменять преподавателя?" at bounding box center [425, 154] width 290 height 25
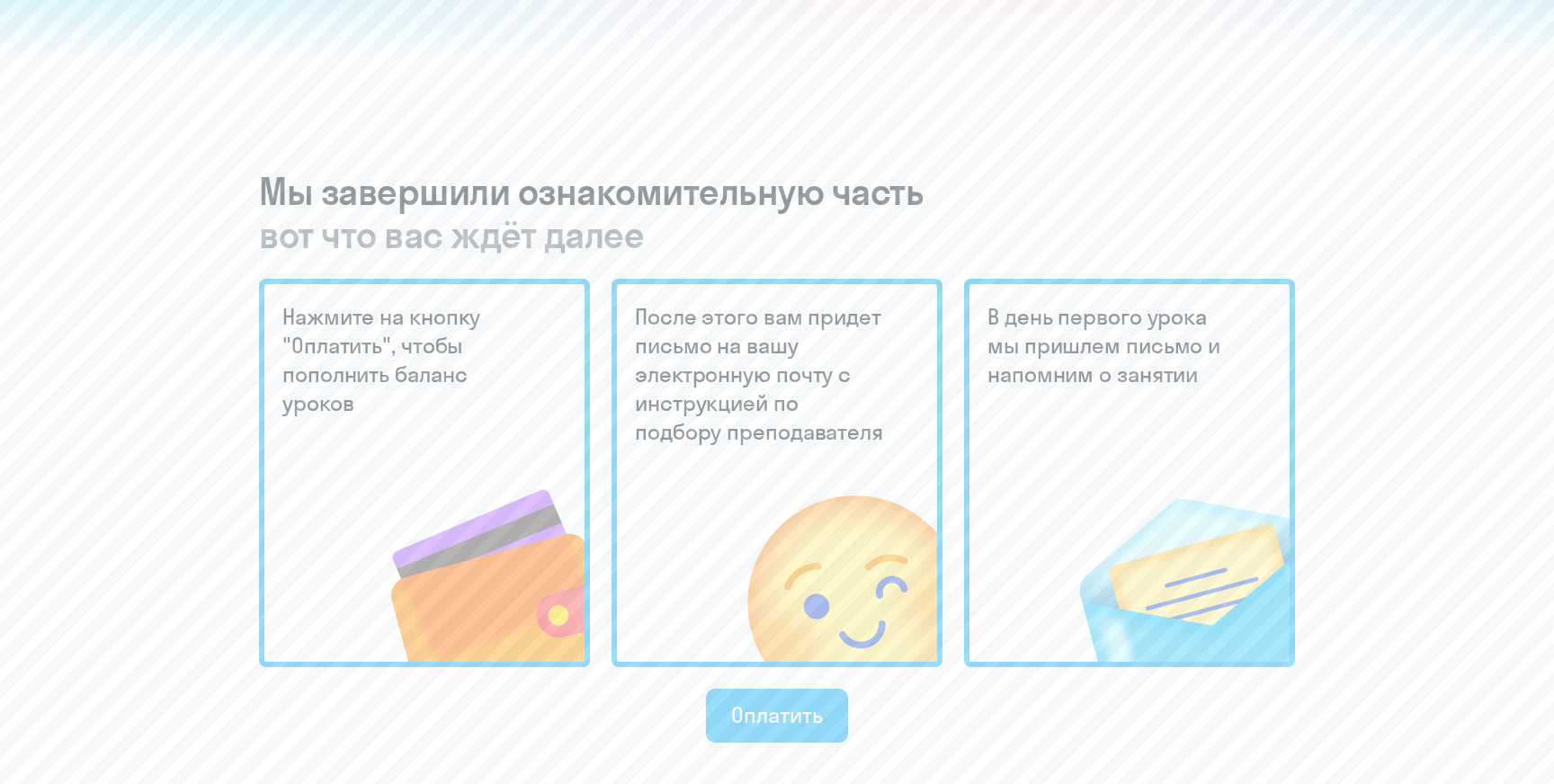
scroll to position [314, 0]
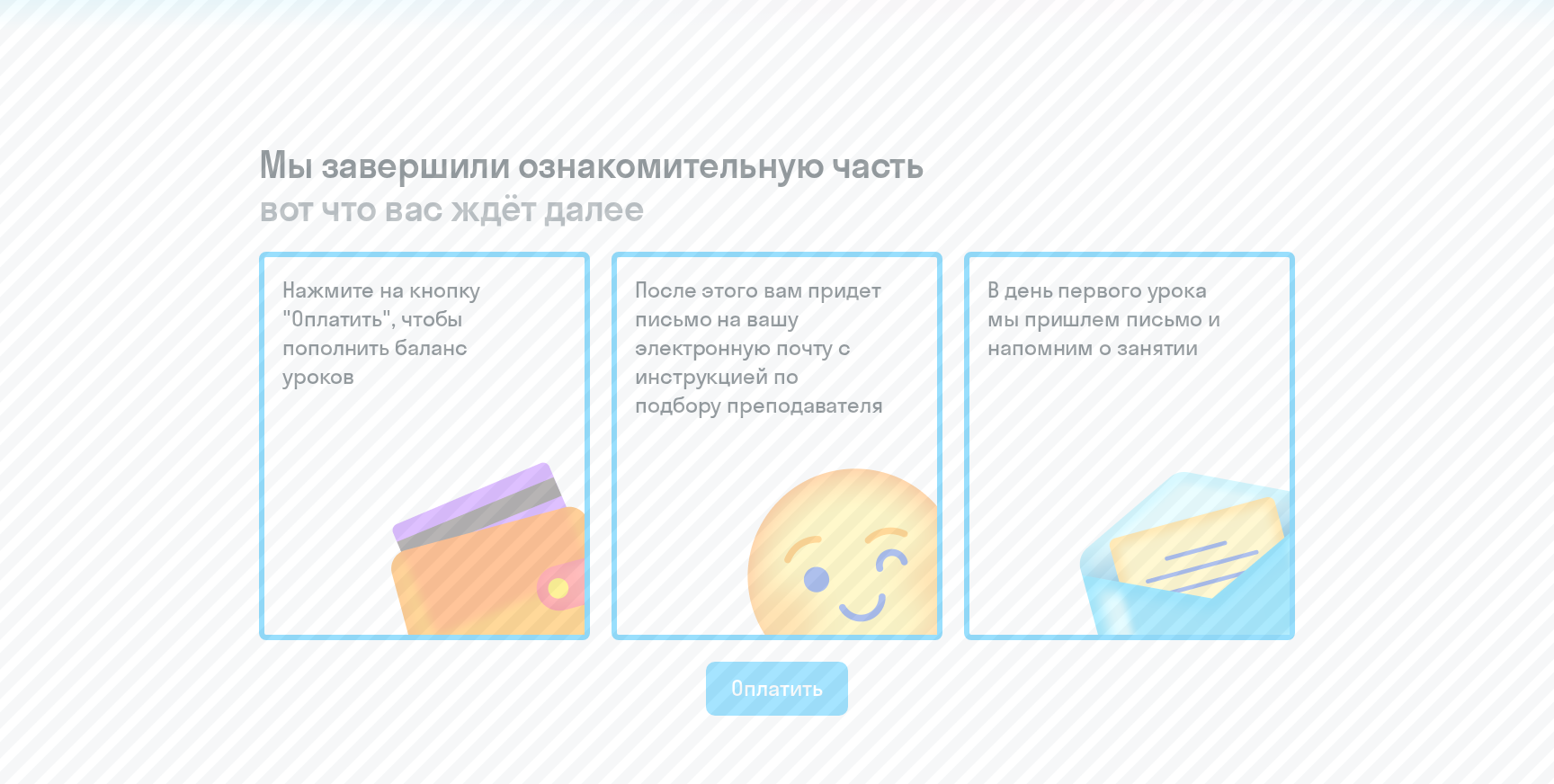
click at [745, 669] on button "Оплатить" at bounding box center [777, 688] width 141 height 54
